Goal: Navigation & Orientation: Find specific page/section

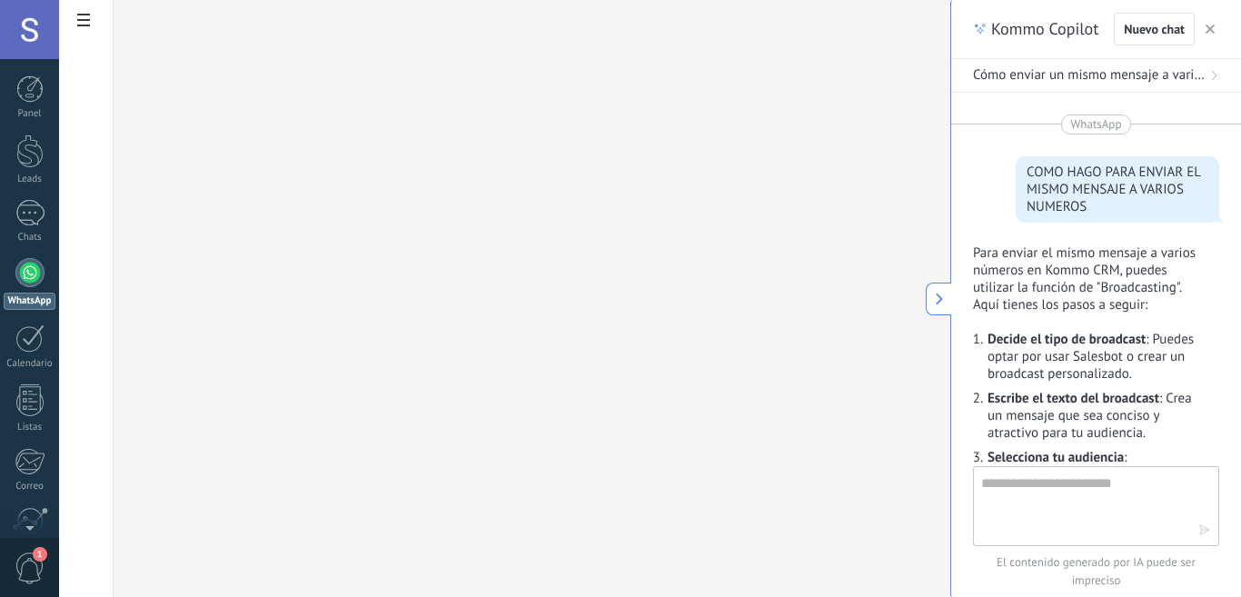
drag, startPoint x: 0, startPoint y: 0, endPoint x: 1067, endPoint y: 303, distance: 1108.7
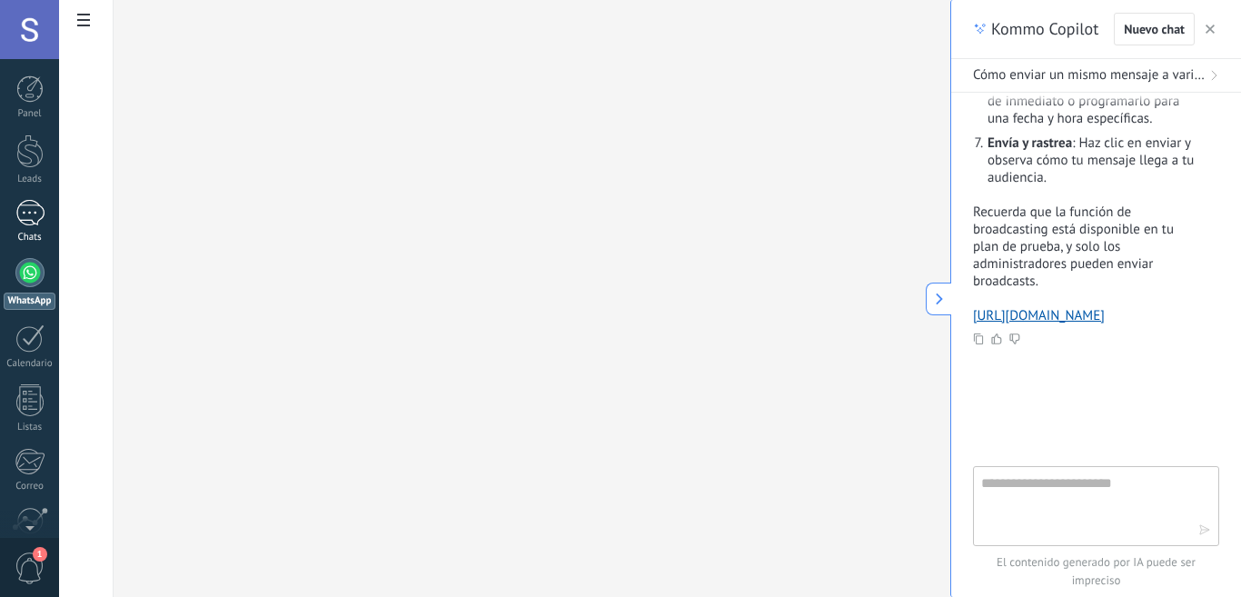
click at [30, 221] on div "1" at bounding box center [29, 213] width 29 height 26
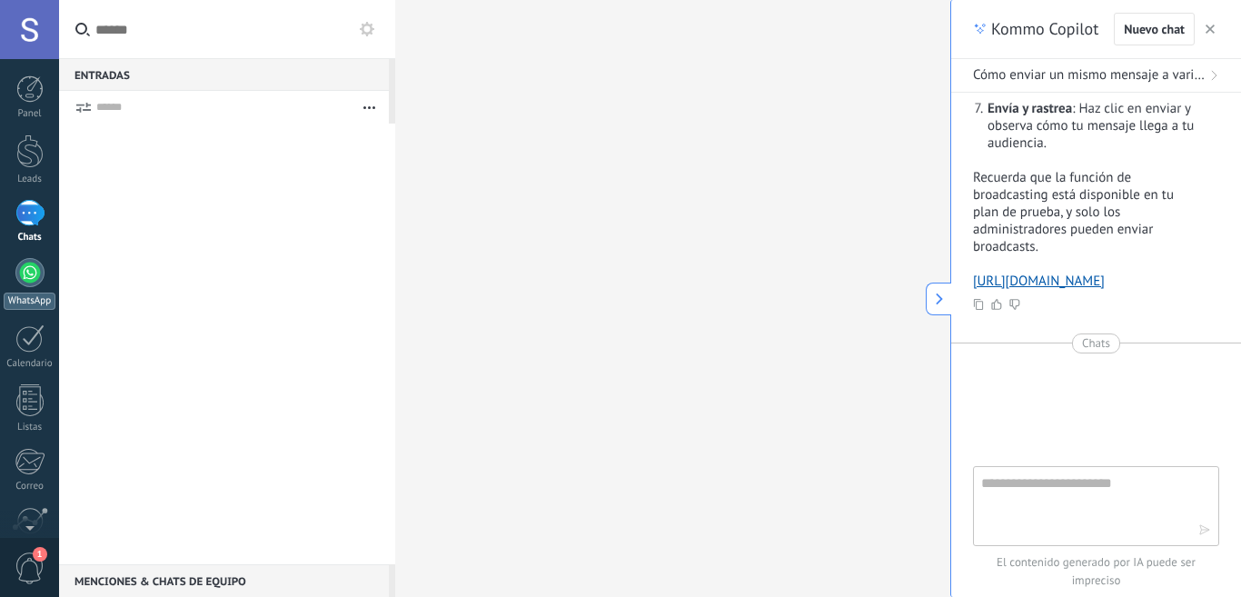
click at [35, 263] on div at bounding box center [29, 272] width 29 height 29
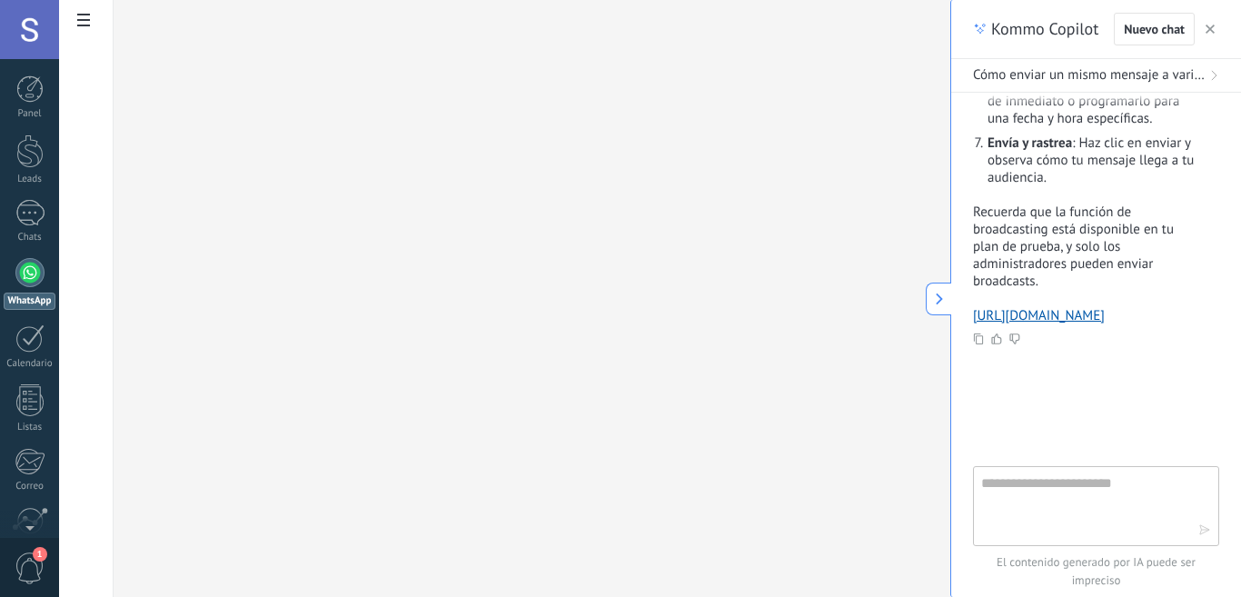
click at [33, 271] on div at bounding box center [29, 272] width 29 height 29
click at [1205, 33] on button "button" at bounding box center [1210, 29] width 18 height 22
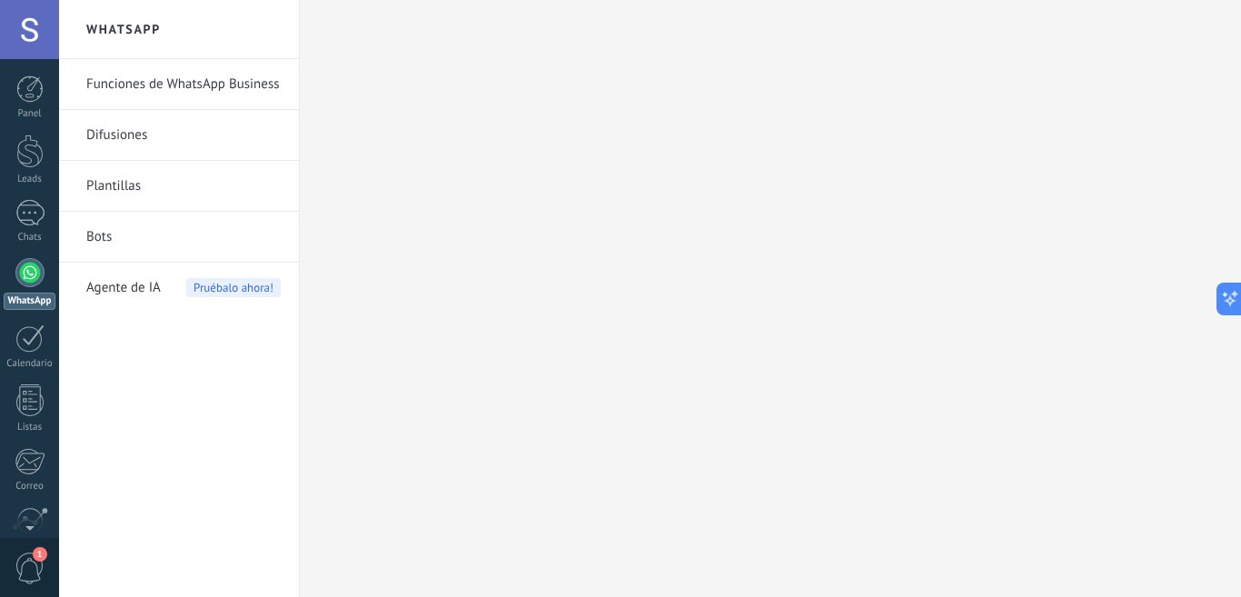
click at [24, 274] on div at bounding box center [29, 272] width 29 height 29
click at [26, 573] on span "1" at bounding box center [30, 568] width 31 height 32
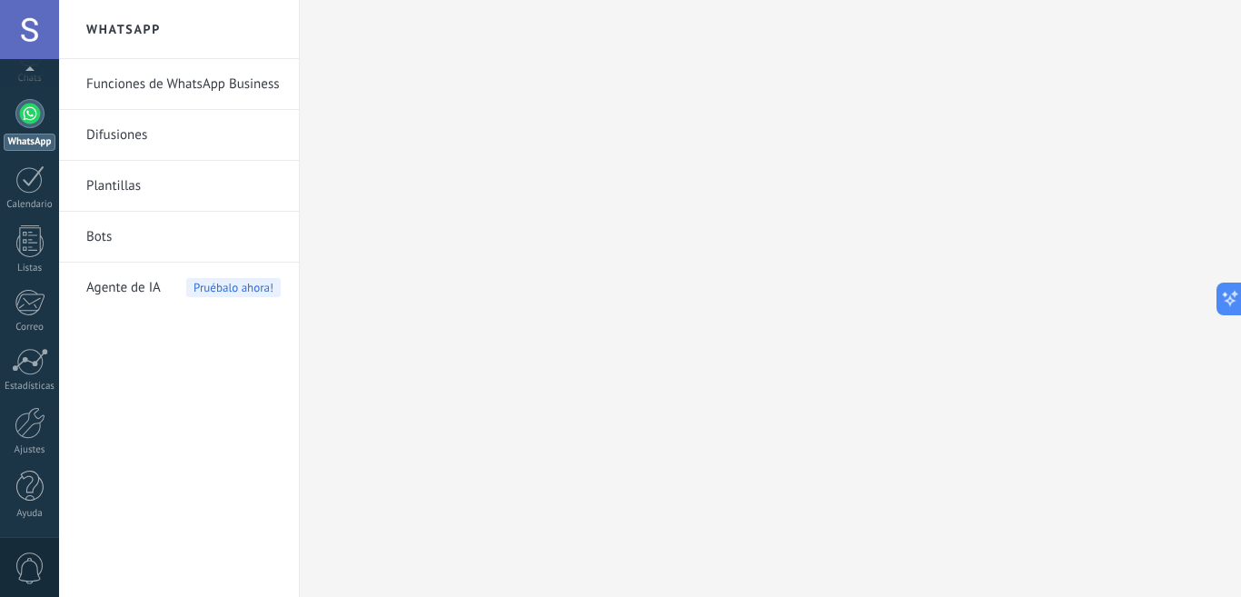
click at [24, 562] on span "0" at bounding box center [30, 568] width 31 height 32
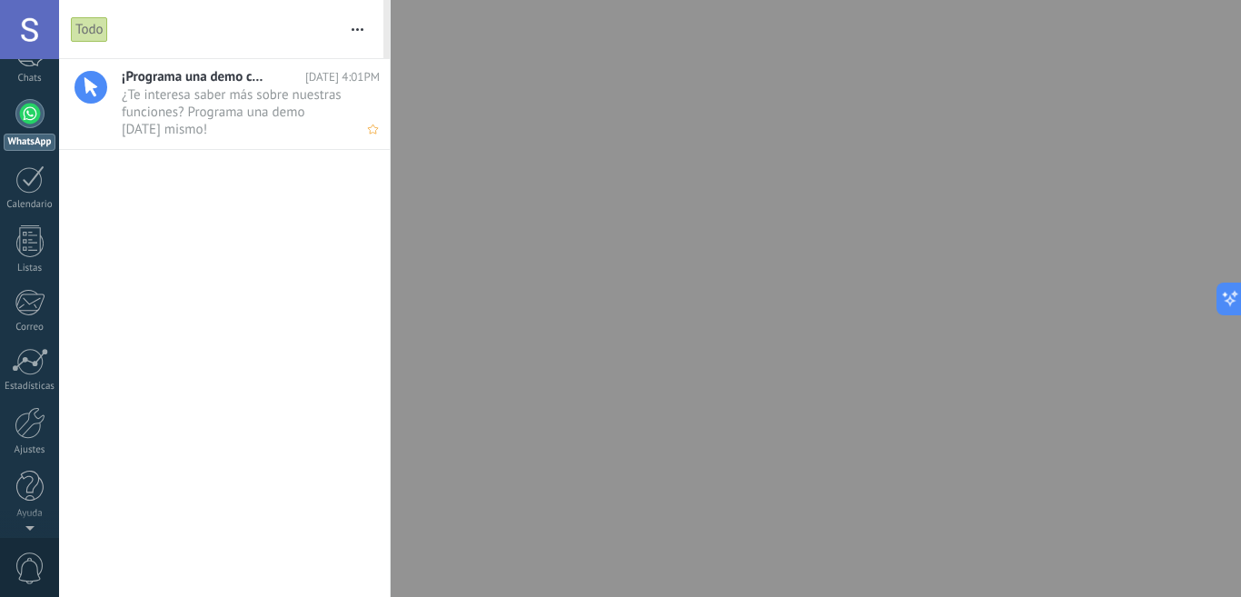
scroll to position [0, 0]
click at [203, 78] on span "¡Programa una demo con un experto!" at bounding box center [194, 76] width 145 height 17
click at [35, 268] on div at bounding box center [29, 272] width 29 height 29
click at [32, 205] on div "1" at bounding box center [29, 213] width 29 height 26
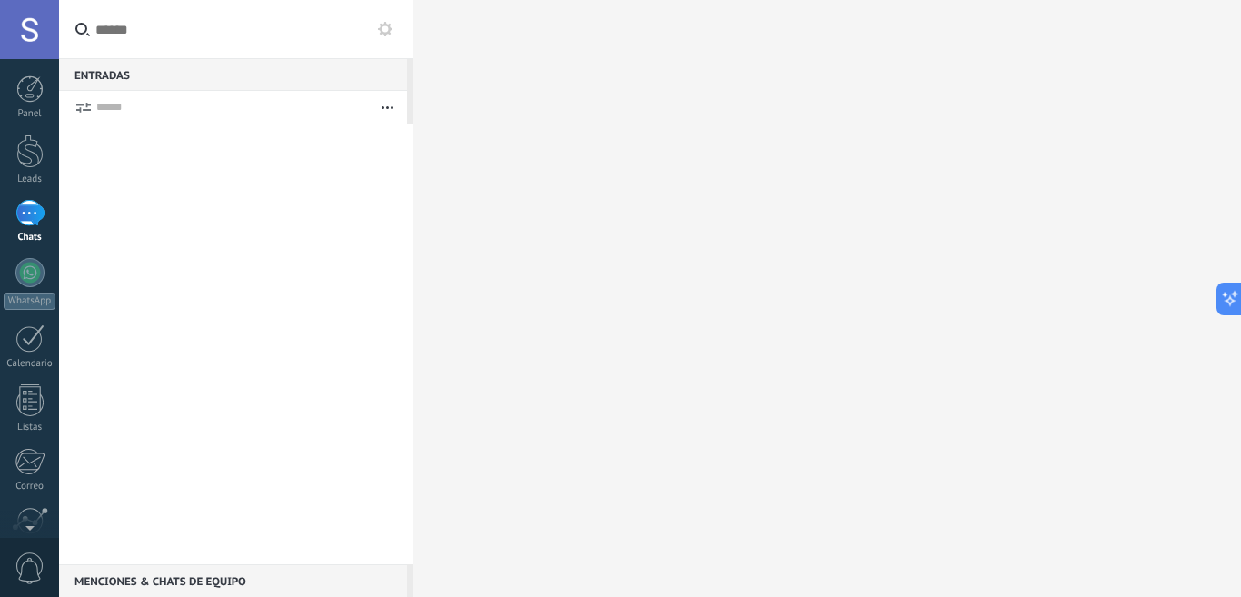
click at [388, 27] on use at bounding box center [385, 29] width 15 height 15
click at [383, 106] on icon "button" at bounding box center [388, 107] width 12 height 3
click at [175, 237] on div at bounding box center [236, 344] width 354 height 441
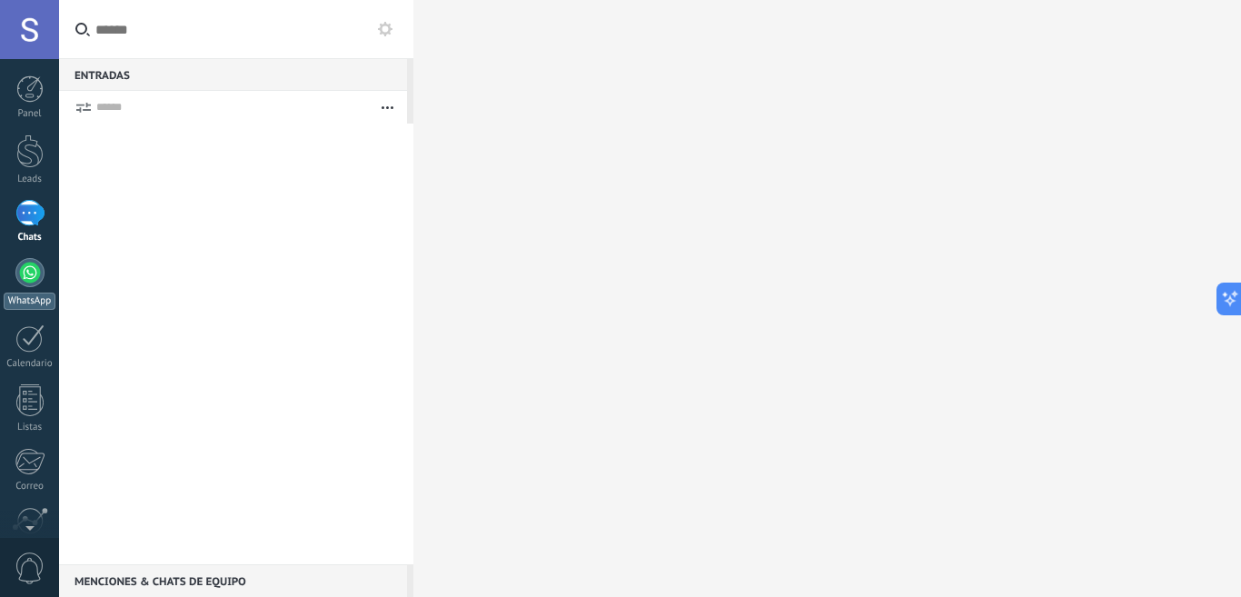
click at [27, 271] on div at bounding box center [29, 272] width 29 height 29
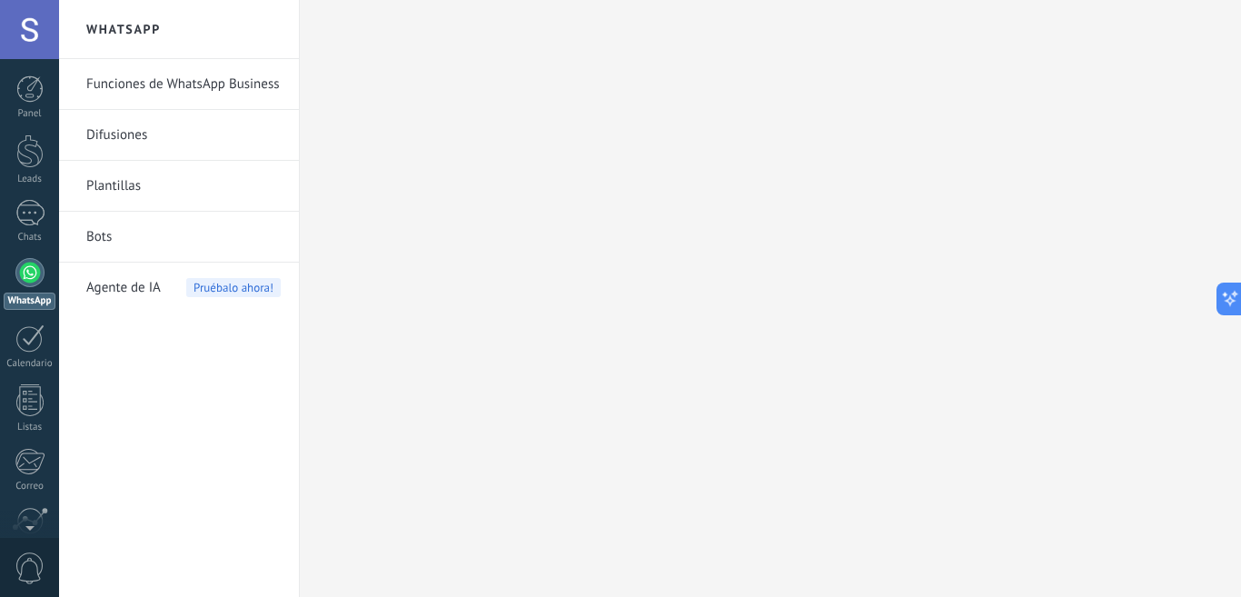
click at [146, 187] on link "Plantillas" at bounding box center [183, 186] width 194 height 51
click at [112, 134] on link "Difusiones" at bounding box center [183, 135] width 194 height 51
click at [112, 134] on body ".abccls-1,.abccls-2{fill-rule:evenodd}.abccls-2{fill:#fff} .abfcls-1{fill:none}…" at bounding box center [620, 298] width 1241 height 597
click at [33, 90] on div at bounding box center [29, 88] width 27 height 27
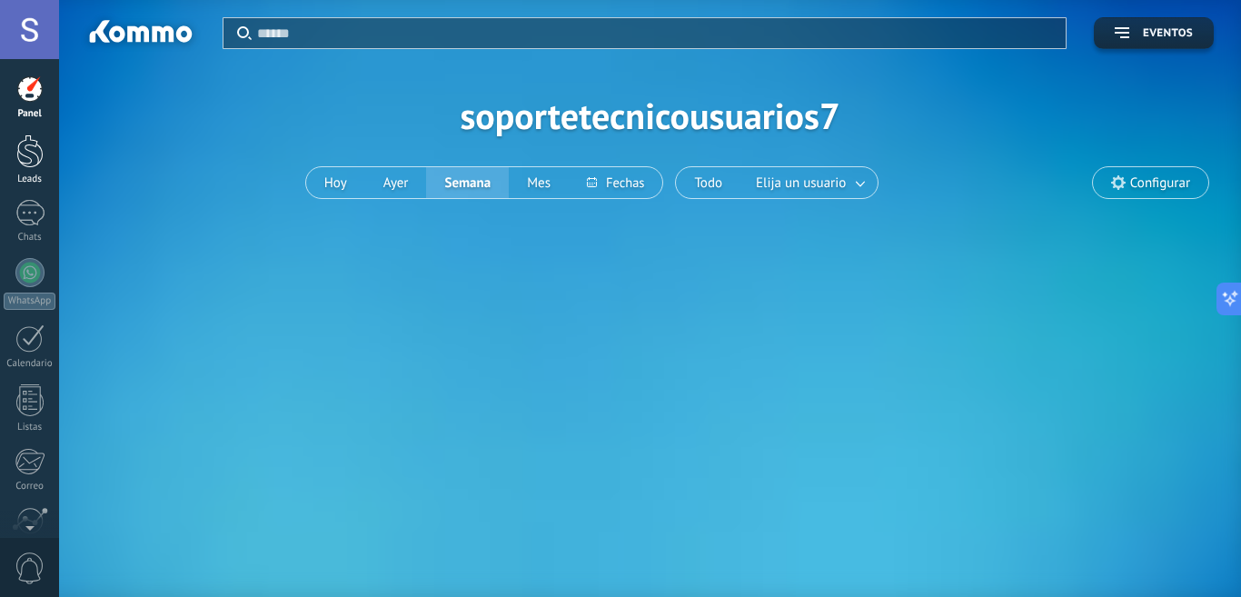
click at [28, 141] on div at bounding box center [29, 151] width 27 height 34
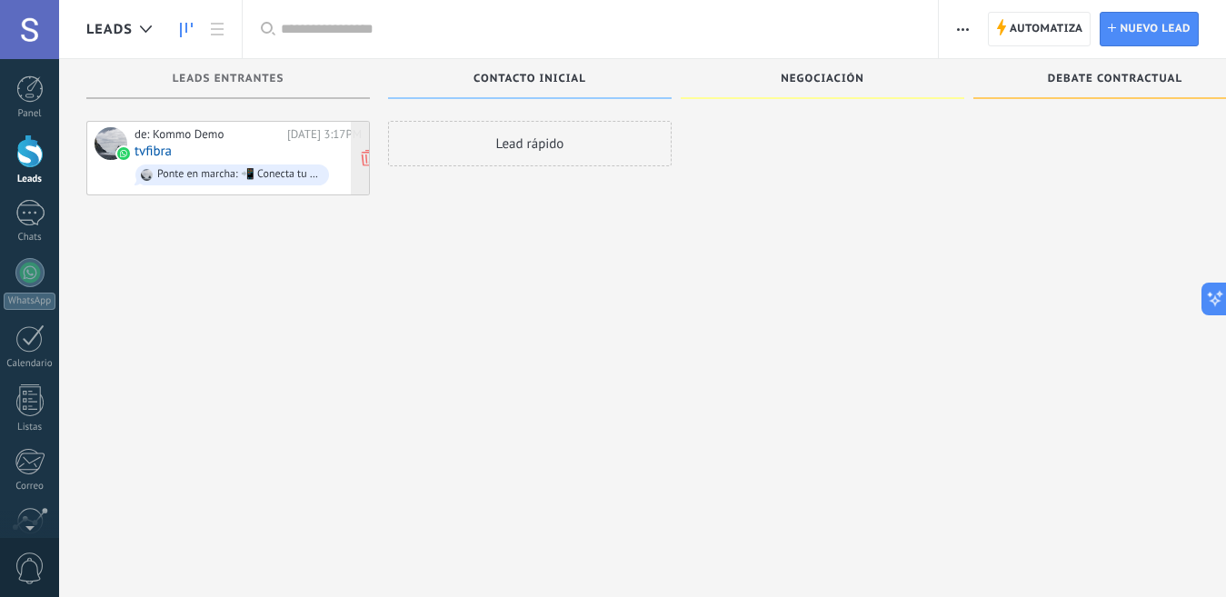
click at [187, 150] on div "de: Kommo Demo [DATE] 3:17PM tvfibra Ponte en marcha: 📲 Conecta tu número de Wh…" at bounding box center [247, 158] width 227 height 62
click at [94, 147] on div "de: Kommo Demo [DATE] 3:17PM tvfibra Ponte en marcha: 📲 Conecta tu número de Wh…" at bounding box center [227, 158] width 283 height 75
click at [112, 144] on div at bounding box center [110, 143] width 33 height 33
click at [205, 174] on div "Ponte en marcha: 📲 Conecta tu número de WhatsApp 💬" at bounding box center [239, 174] width 164 height 13
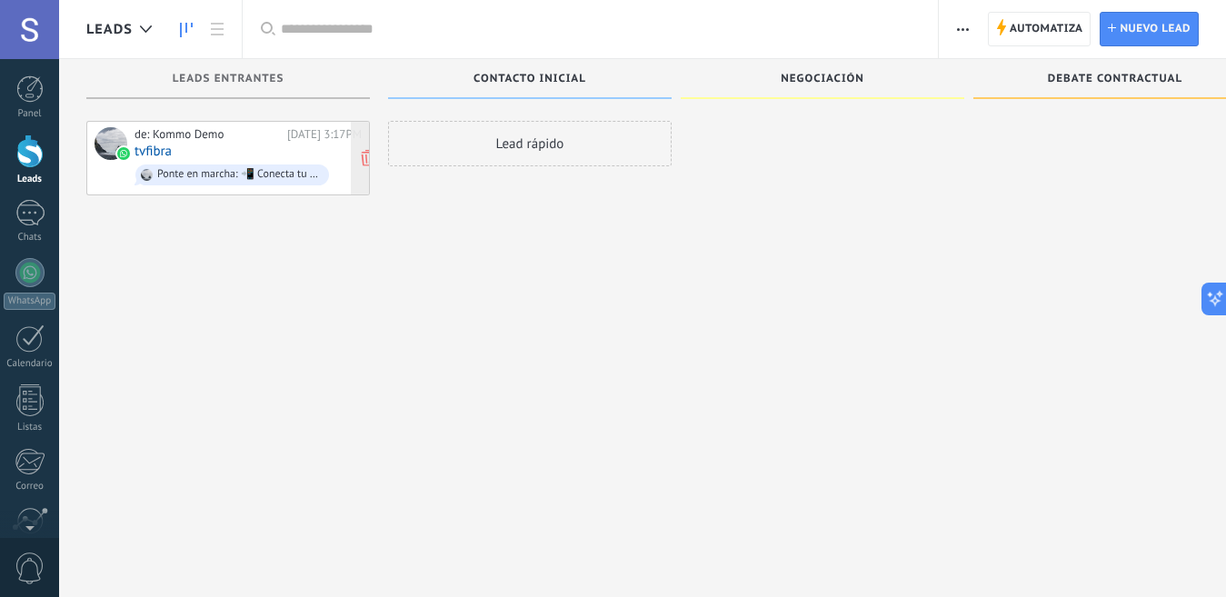
click at [252, 175] on div "Ponte en marcha: 📲 Conecta tu número de WhatsApp 💬" at bounding box center [239, 174] width 164 height 13
click at [806, 70] on div "Negociación" at bounding box center [822, 79] width 283 height 40
click at [23, 204] on div "1" at bounding box center [29, 213] width 29 height 26
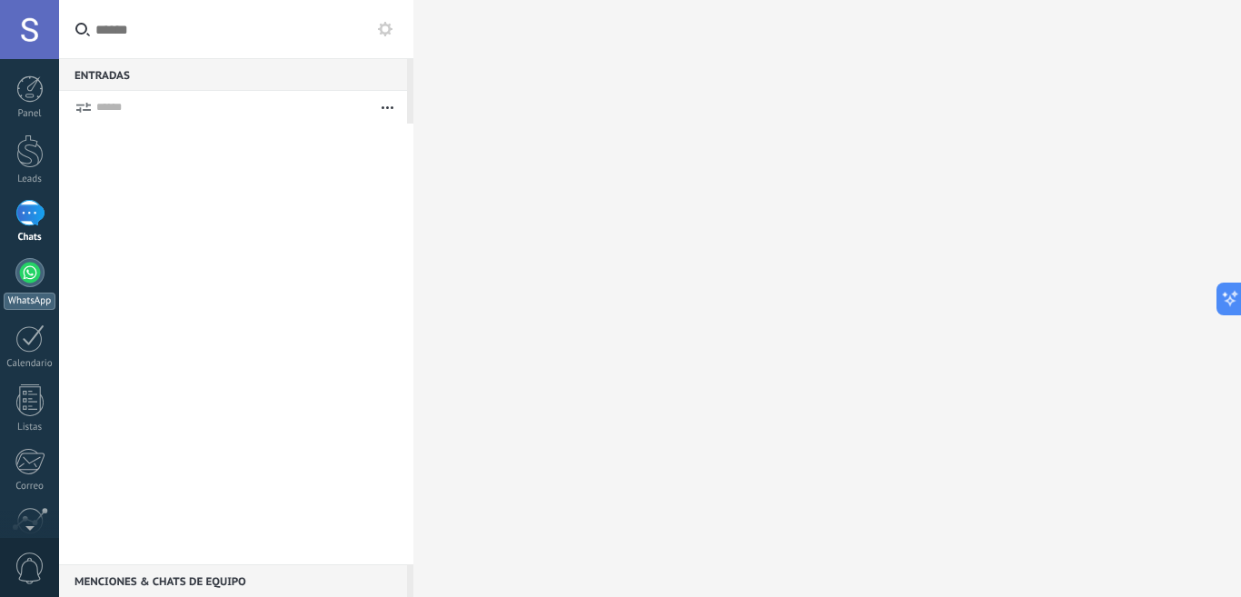
click at [35, 282] on div at bounding box center [29, 272] width 29 height 29
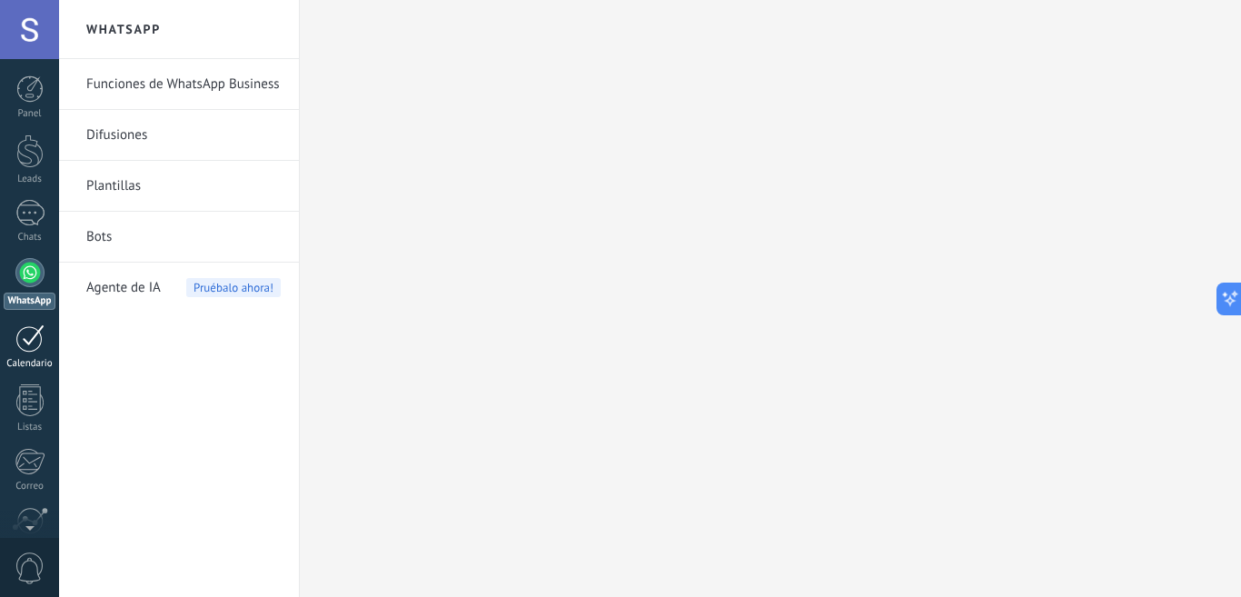
click at [31, 341] on div at bounding box center [29, 338] width 29 height 28
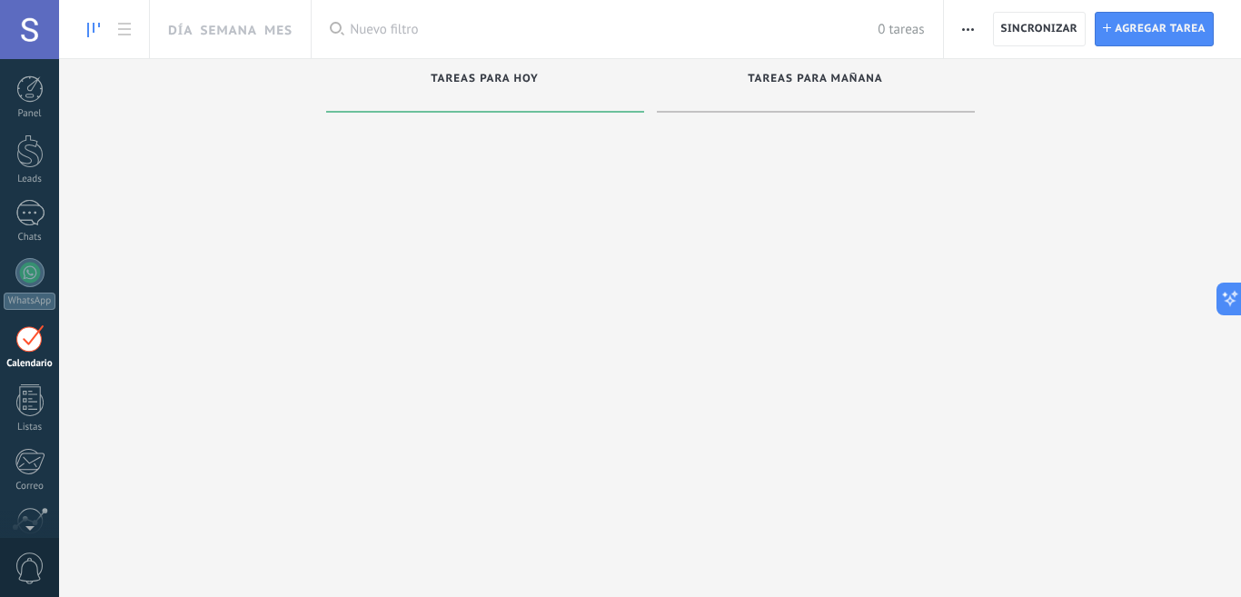
scroll to position [53, 0]
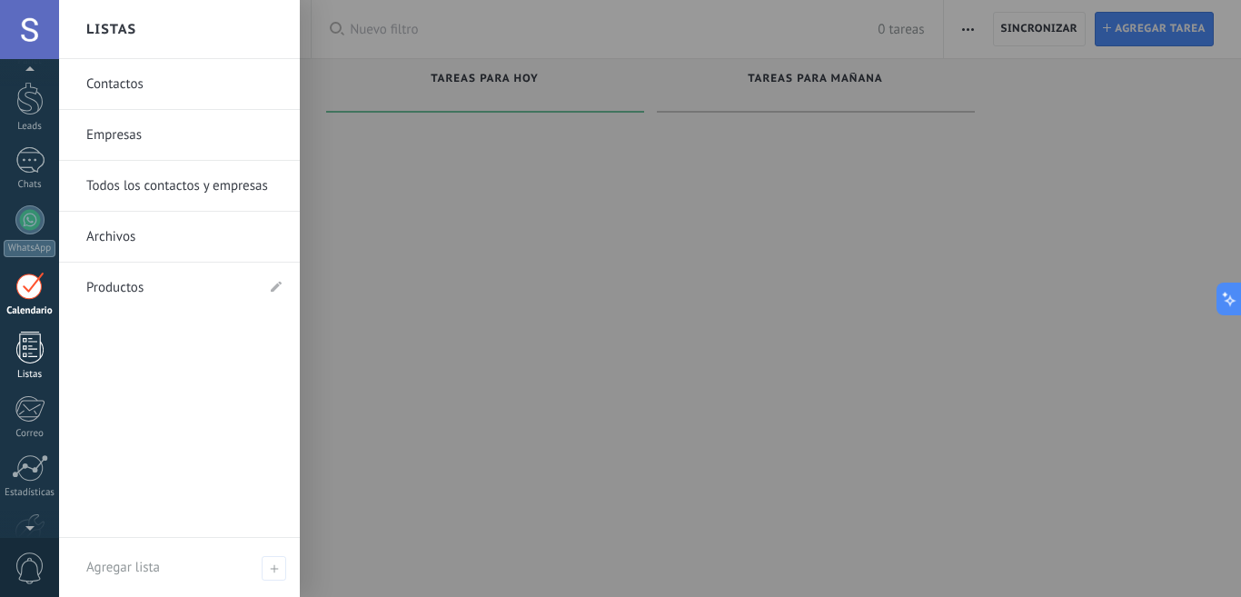
click at [30, 347] on div at bounding box center [29, 348] width 27 height 32
